Goal: Navigation & Orientation: Find specific page/section

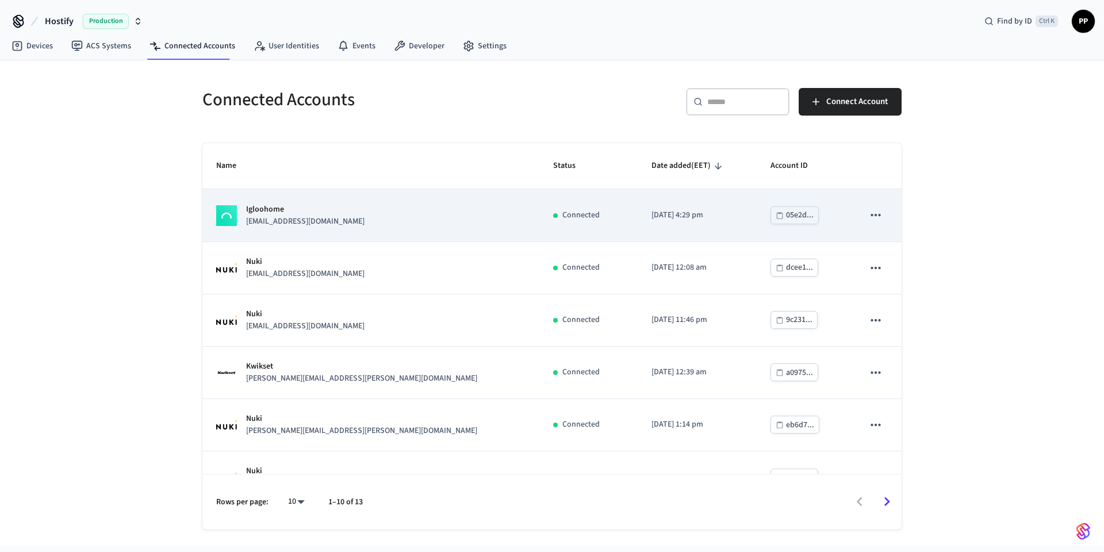
click at [315, 222] on p "[EMAIL_ADDRESS][DOMAIN_NAME]" at bounding box center [305, 222] width 118 height 12
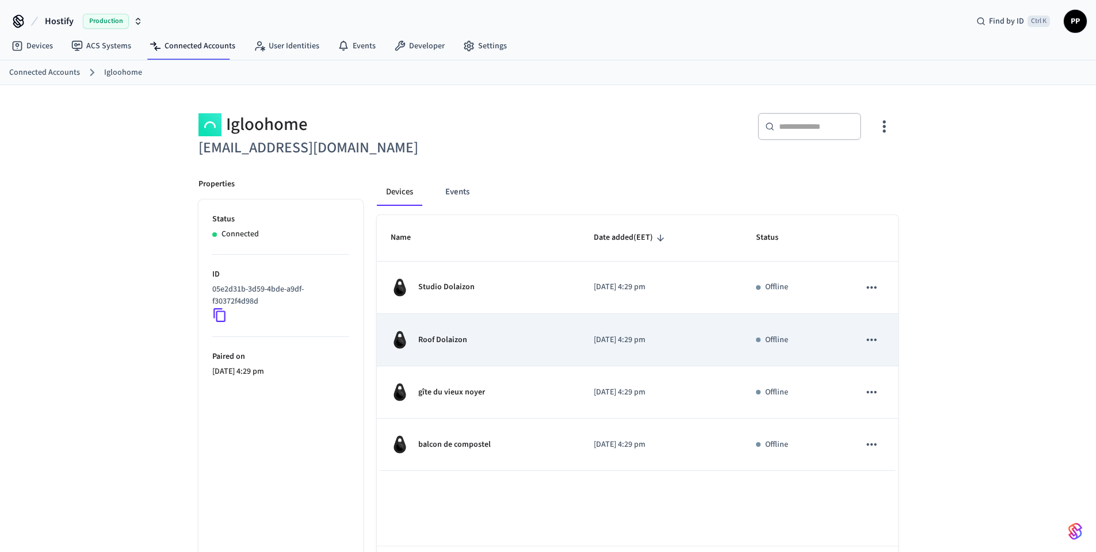
click at [464, 329] on td "Roof Dolaizon" at bounding box center [479, 340] width 204 height 52
click at [450, 336] on p "Roof Dolaizon" at bounding box center [442, 340] width 49 height 12
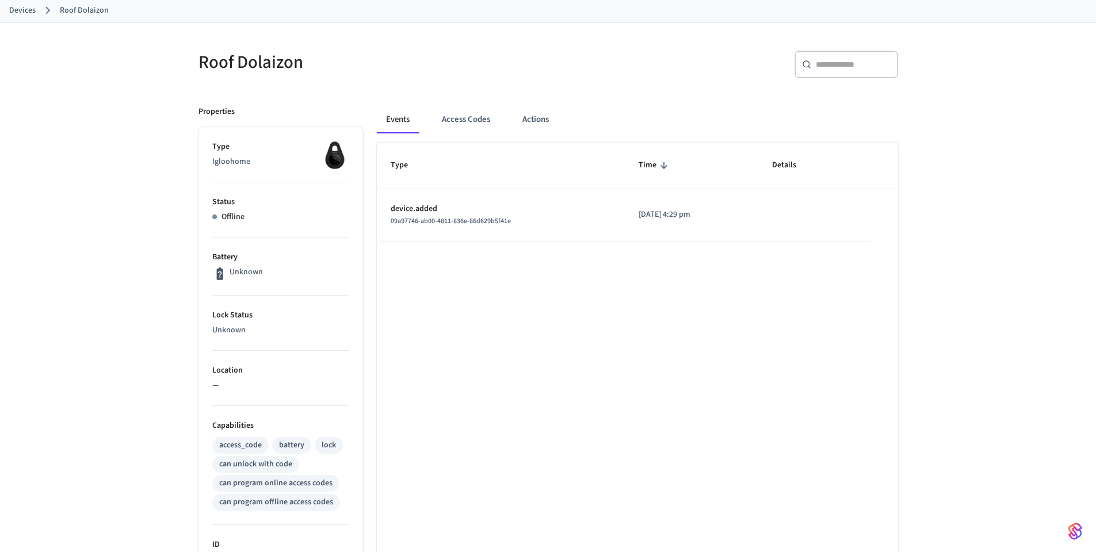
scroll to position [16, 0]
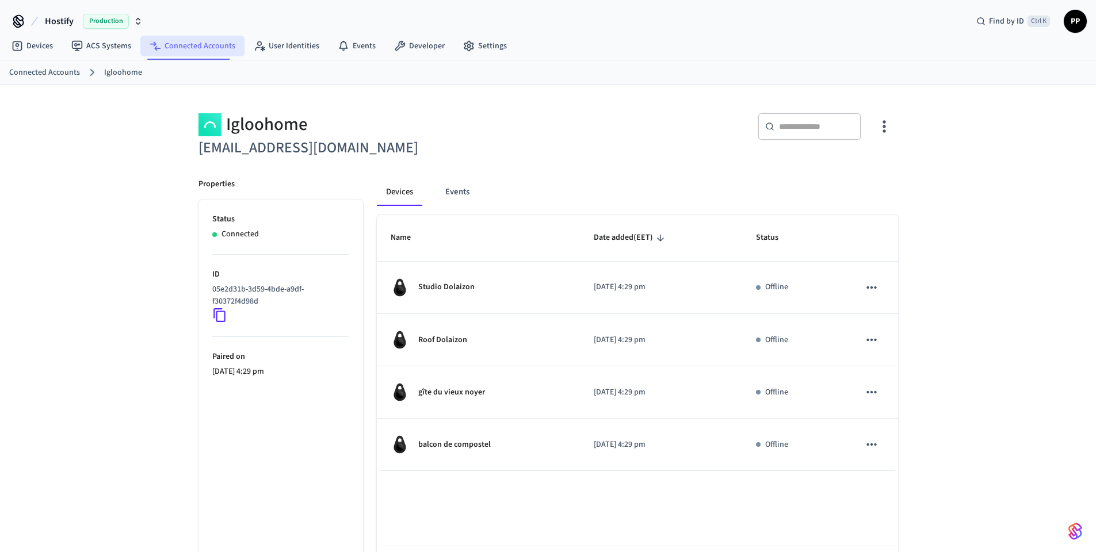
click at [183, 37] on link "Connected Accounts" at bounding box center [192, 46] width 104 height 21
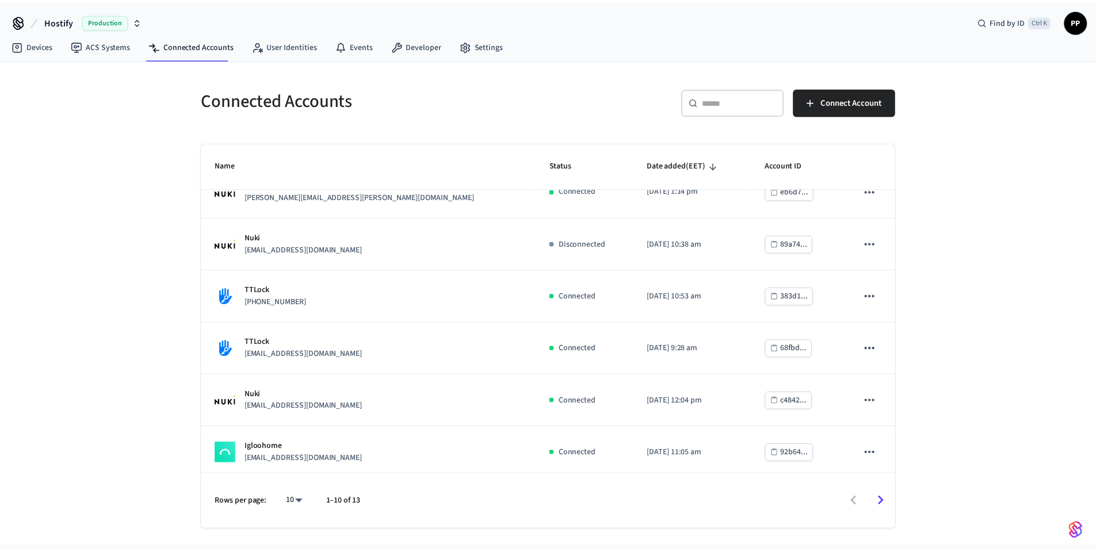
scroll to position [240, 0]
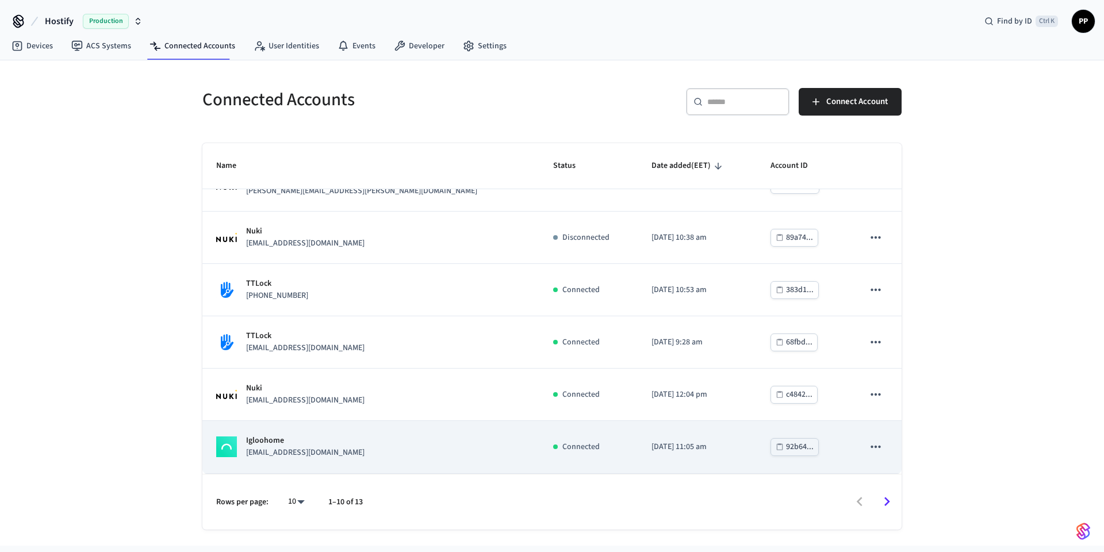
click at [335, 447] on div "Igloohome hello@hostrelax.com.au" at bounding box center [370, 447] width 309 height 24
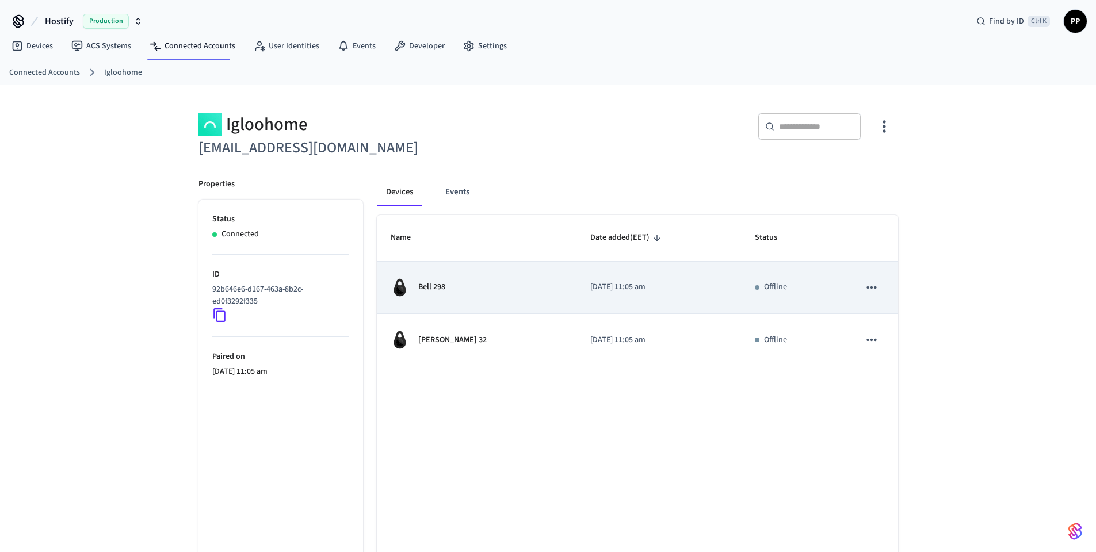
click at [457, 292] on div "Bell 298" at bounding box center [477, 287] width 172 height 18
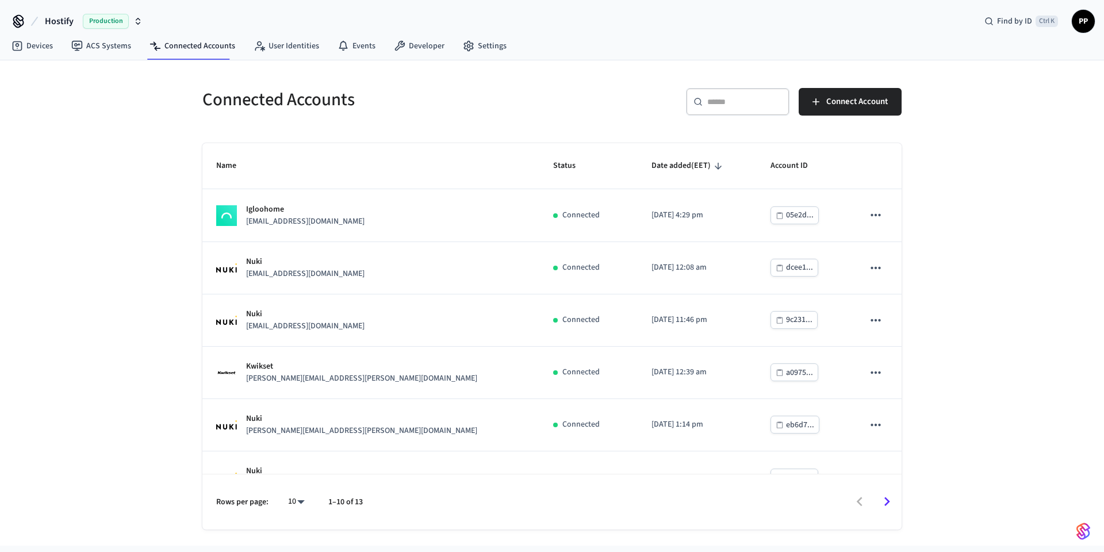
click at [154, 283] on div "Connected Accounts ​ ​ Connect Account Name Status Date added (EET) Account ID …" at bounding box center [552, 302] width 1104 height 485
